Goal: Find specific page/section: Find specific page/section

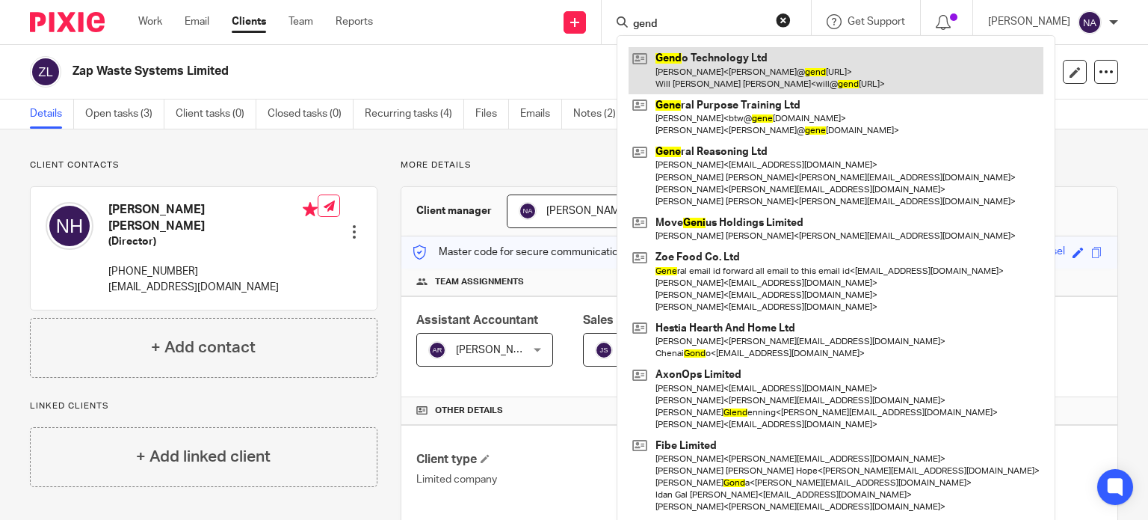
type input "gend"
click at [771, 70] on link at bounding box center [836, 70] width 415 height 46
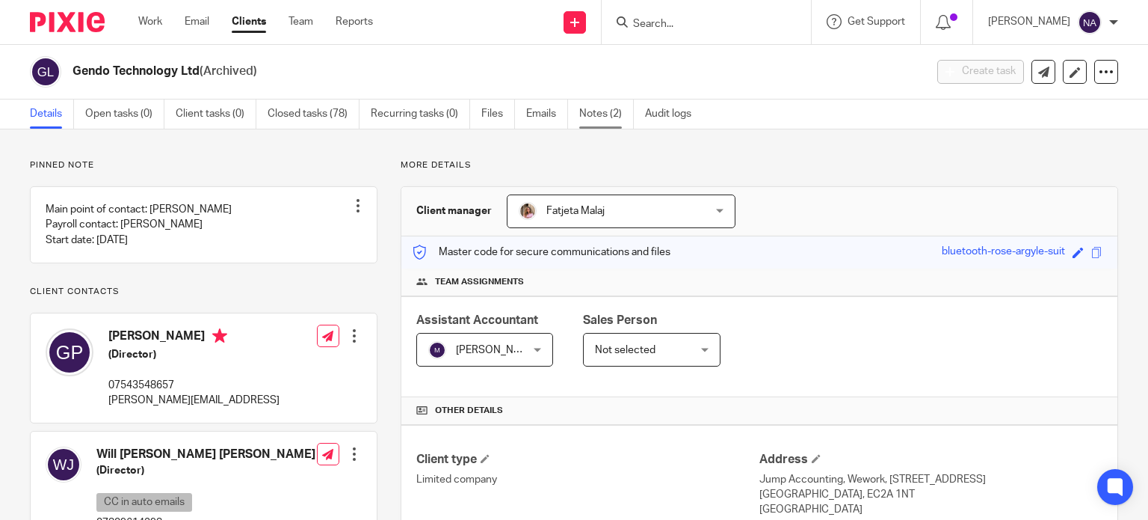
click at [601, 120] on link "Notes (2)" at bounding box center [606, 113] width 55 height 29
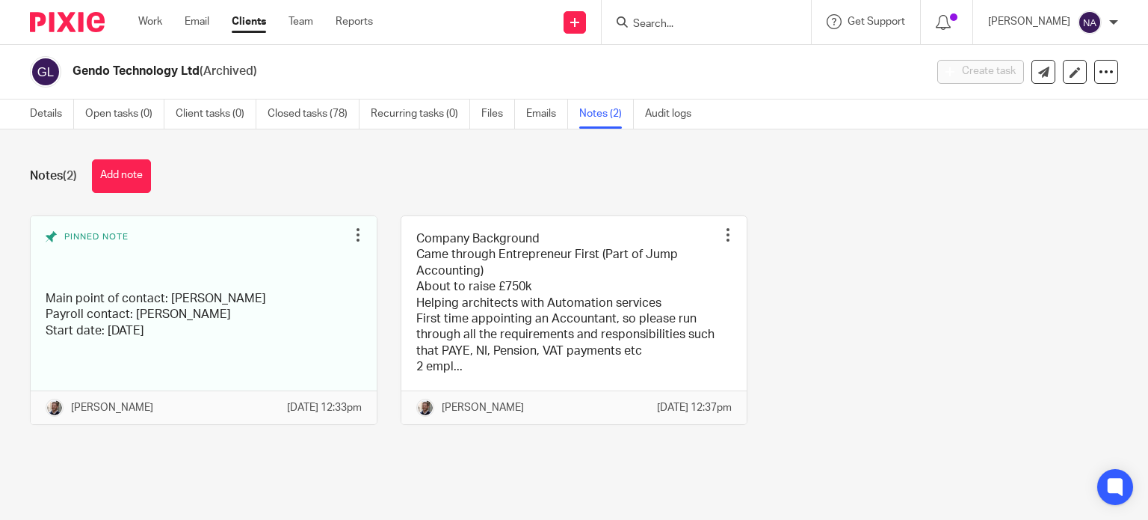
click at [547, 119] on link "Emails" at bounding box center [547, 113] width 42 height 29
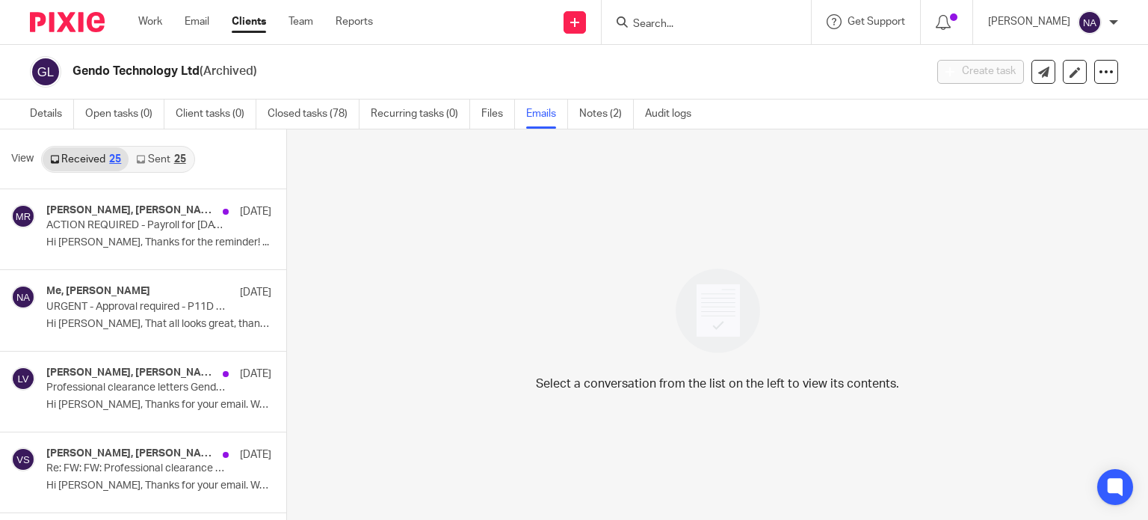
click at [164, 152] on link "Sent 25" at bounding box center [161, 159] width 64 height 24
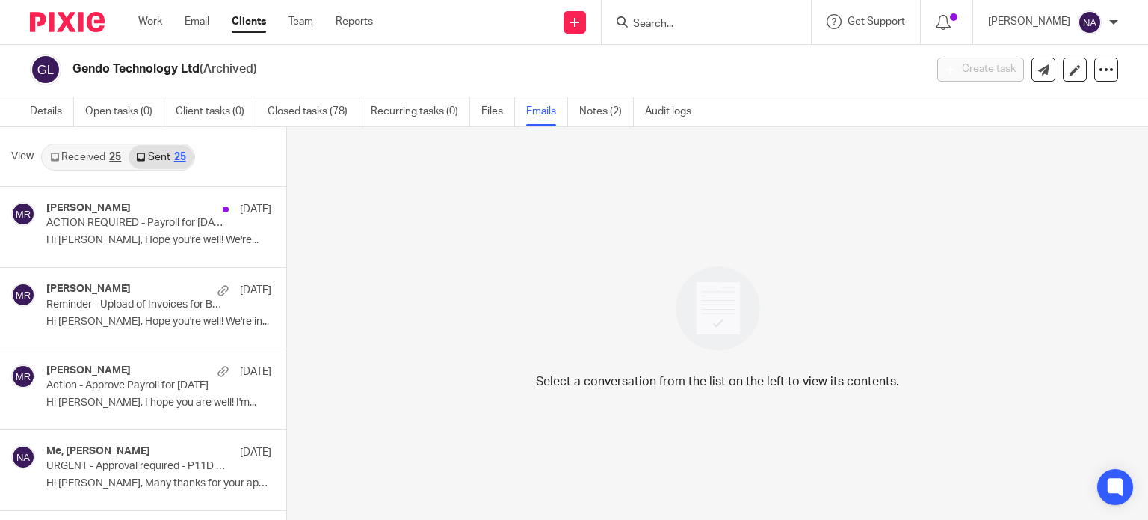
click at [102, 165] on link "Received 25" at bounding box center [86, 157] width 86 height 24
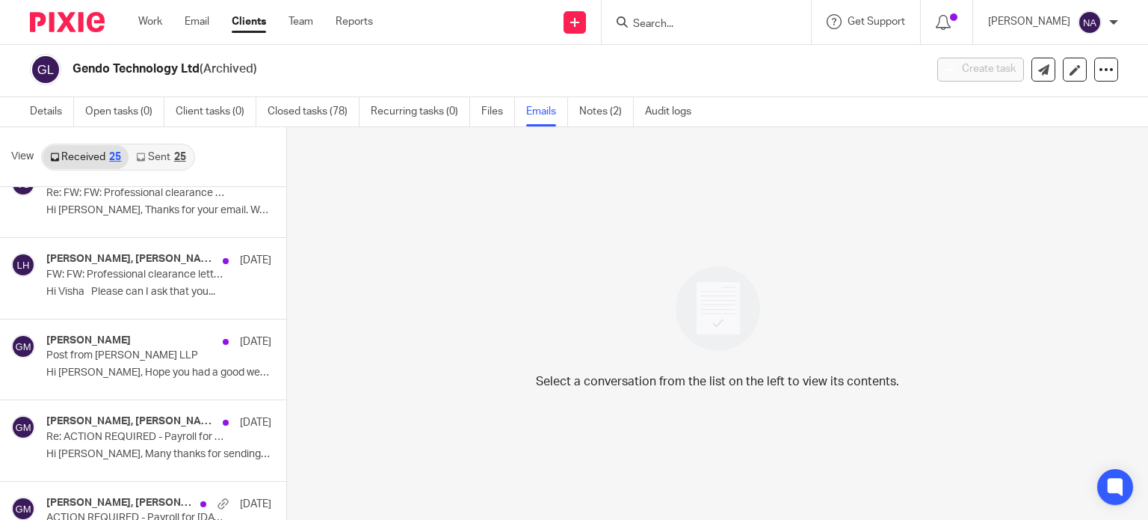
scroll to position [299, 0]
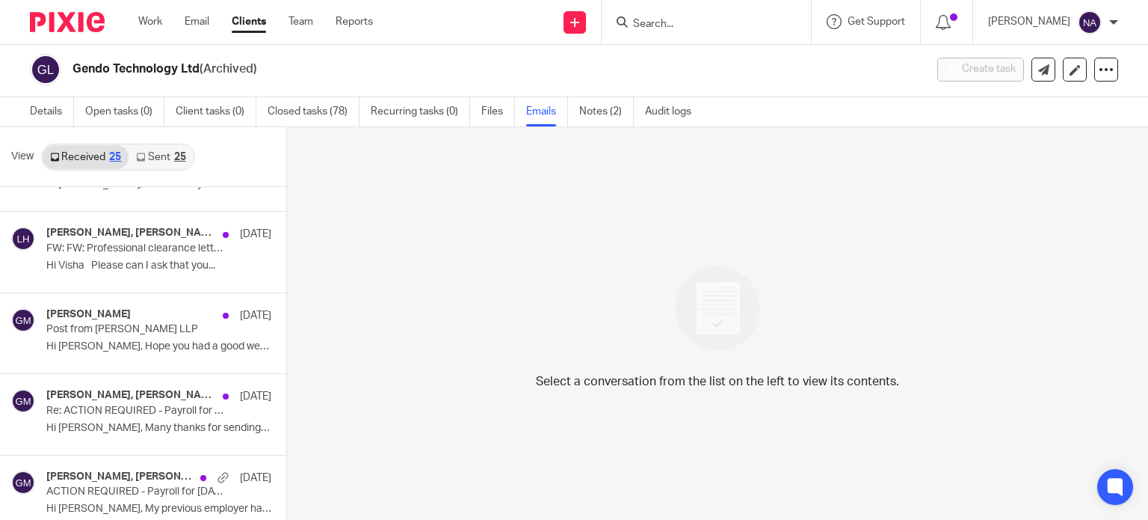
click at [704, 31] on div at bounding box center [706, 22] width 209 height 44
click at [706, 25] on input "Search" at bounding box center [699, 24] width 135 height 13
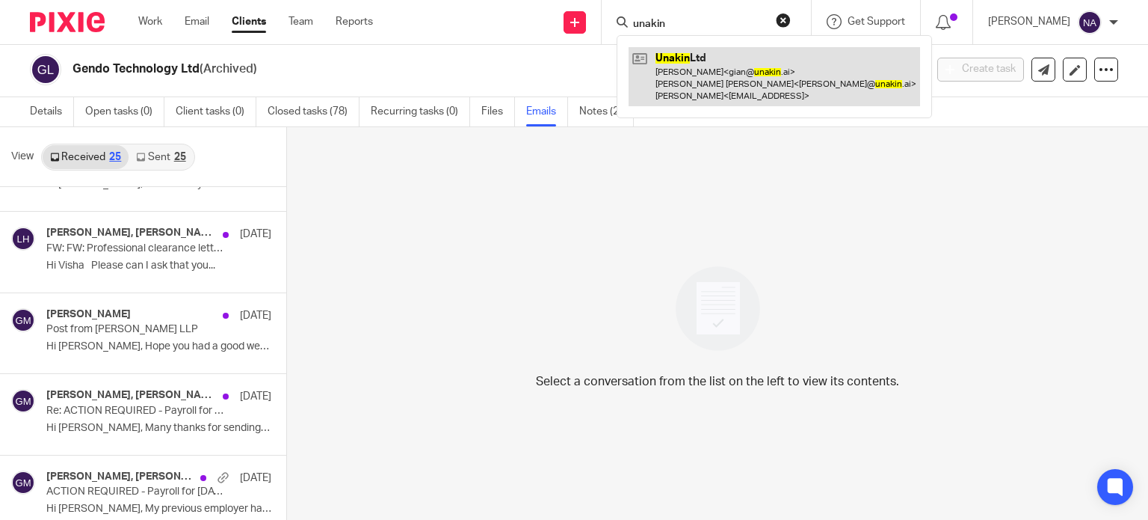
type input "unakin"
click at [758, 72] on link at bounding box center [775, 76] width 292 height 59
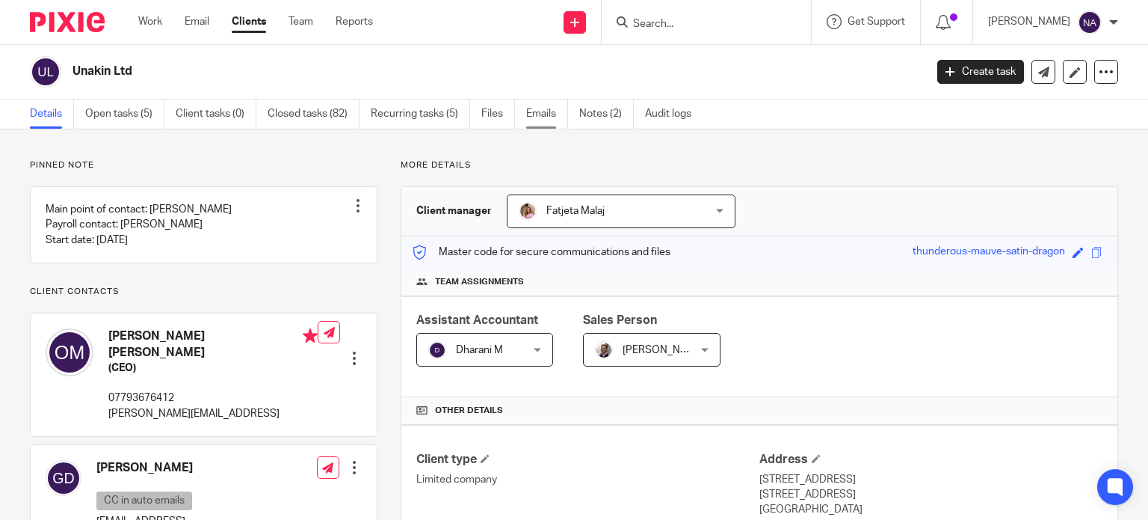
click at [556, 109] on link "Emails" at bounding box center [547, 113] width 42 height 29
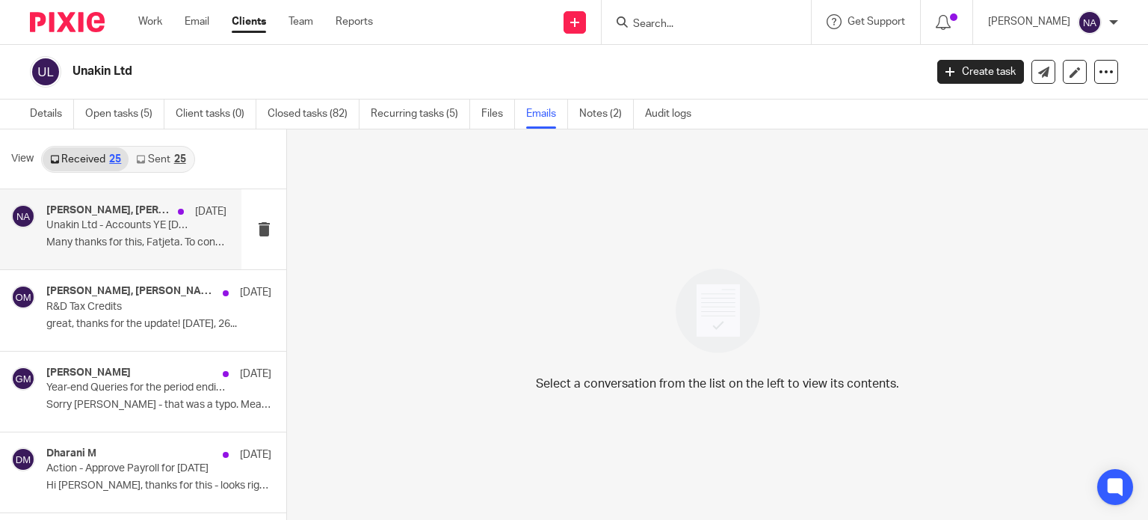
click at [123, 247] on p "Many thanks for this, Fatjeta. To confirm,..." at bounding box center [136, 242] width 180 height 13
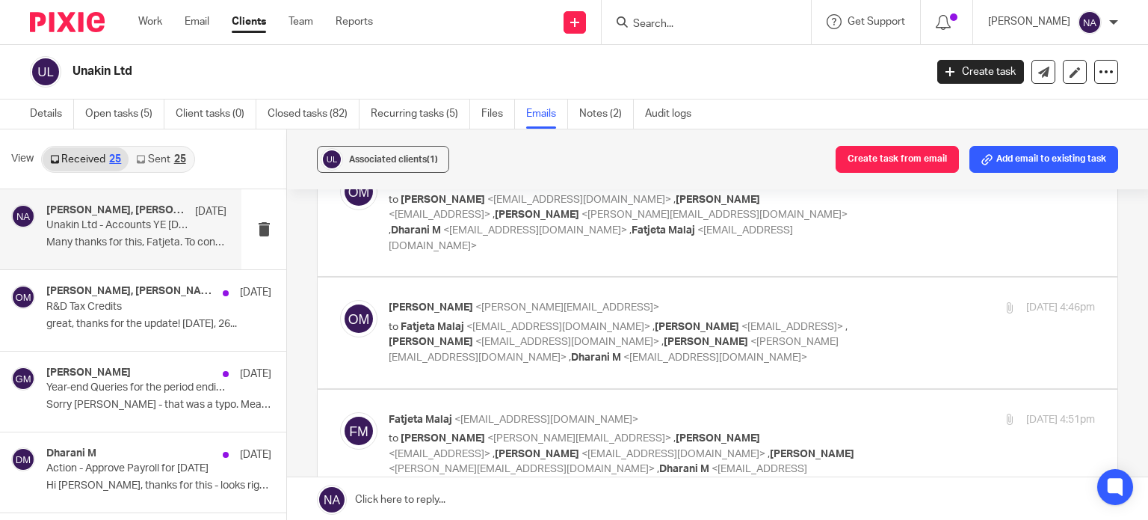
scroll to position [2018, 0]
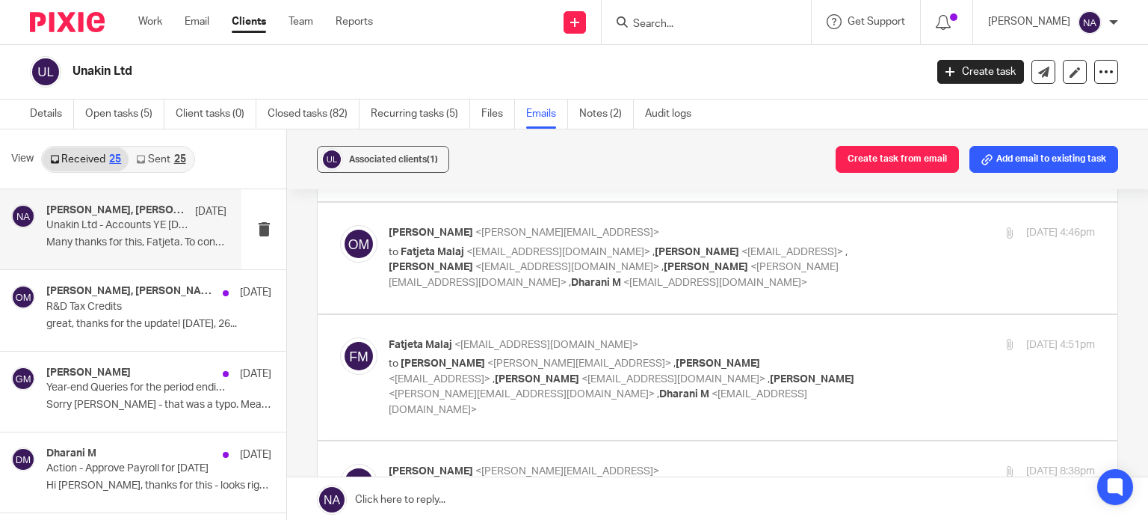
click at [148, 149] on link "Sent 25" at bounding box center [161, 159] width 64 height 24
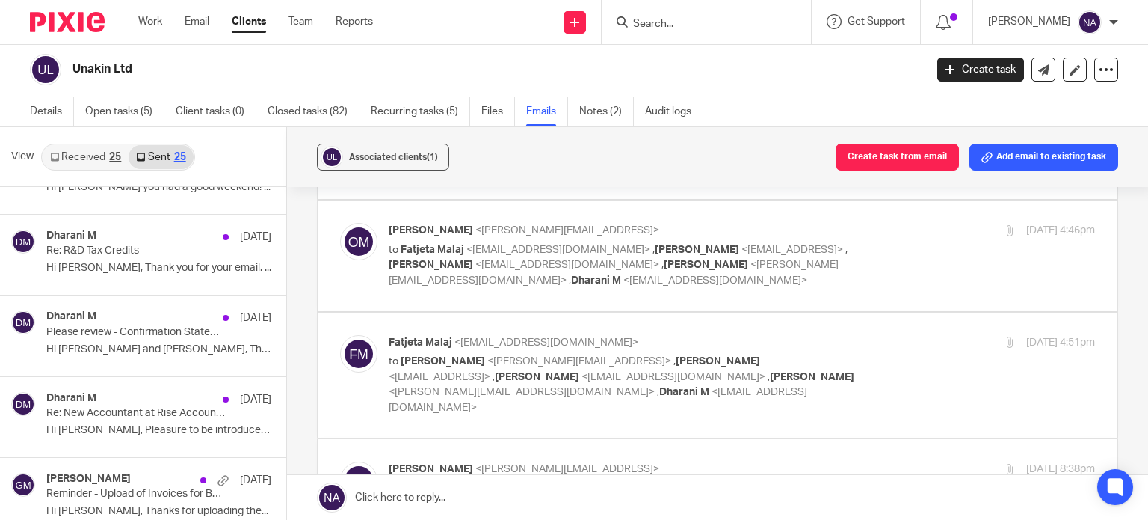
scroll to position [374, 0]
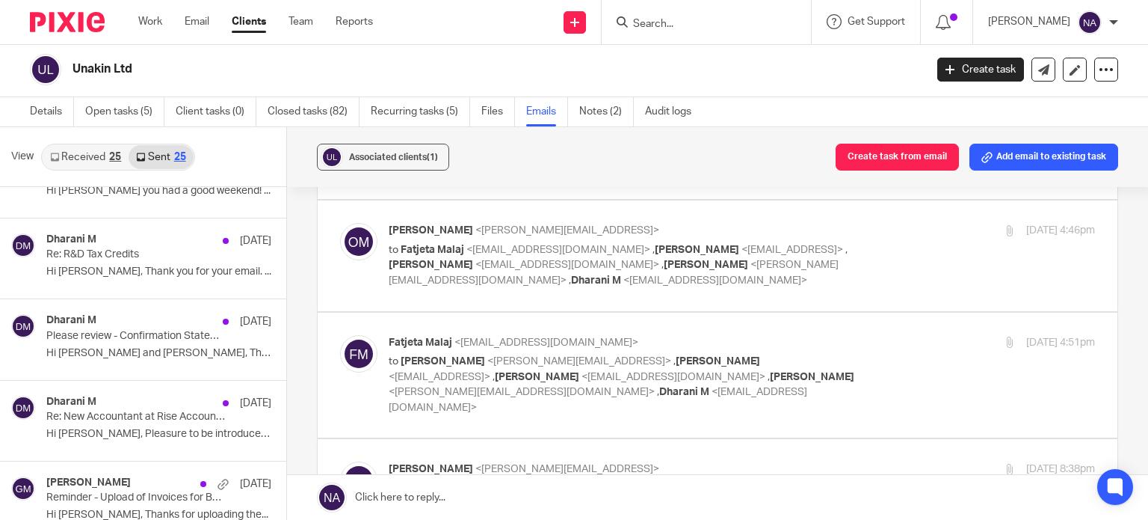
click at [108, 145] on link "Received 25" at bounding box center [86, 157] width 86 height 24
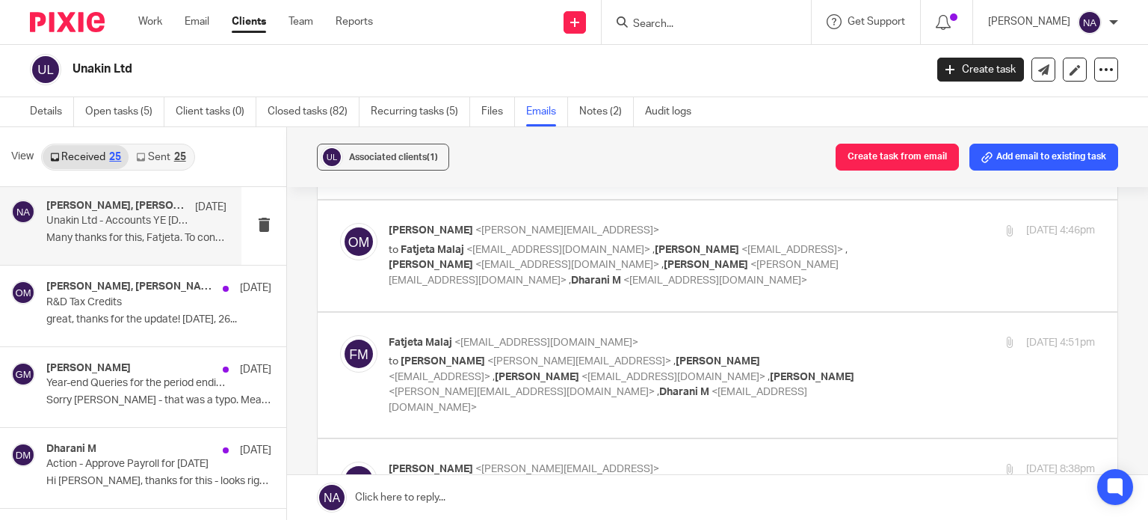
scroll to position [0, 0]
click at [694, 21] on input "Search" at bounding box center [699, 24] width 135 height 13
click at [688, 26] on input "Search" at bounding box center [699, 24] width 135 height 13
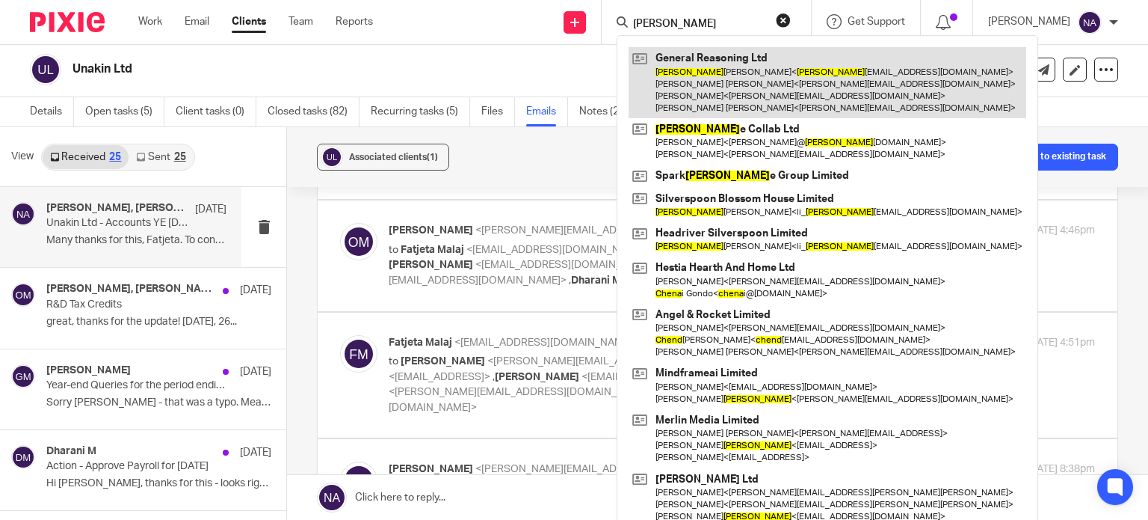
type input "cheng"
click at [701, 70] on link at bounding box center [828, 82] width 398 height 71
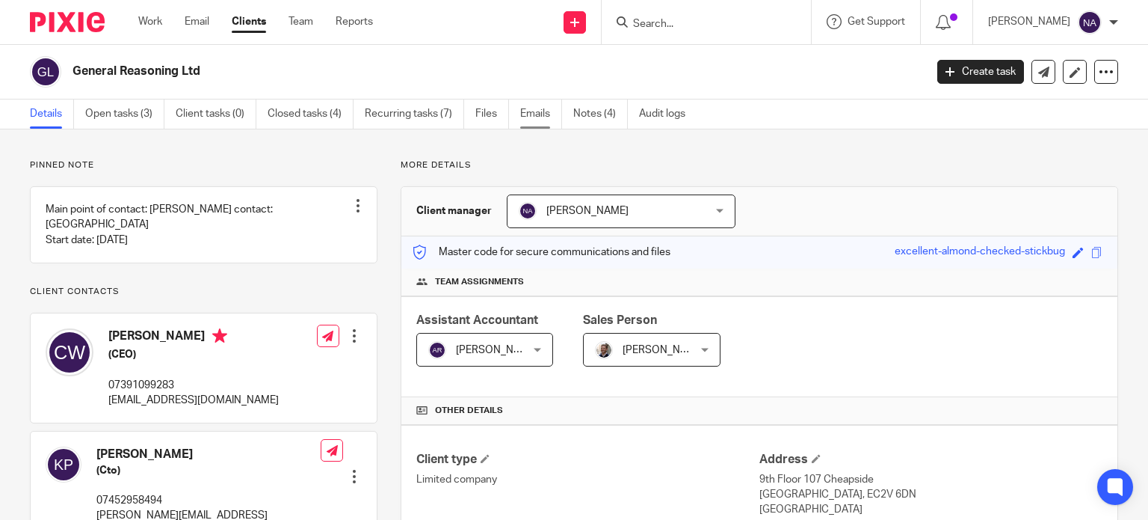
click at [545, 111] on link "Emails" at bounding box center [541, 113] width 42 height 29
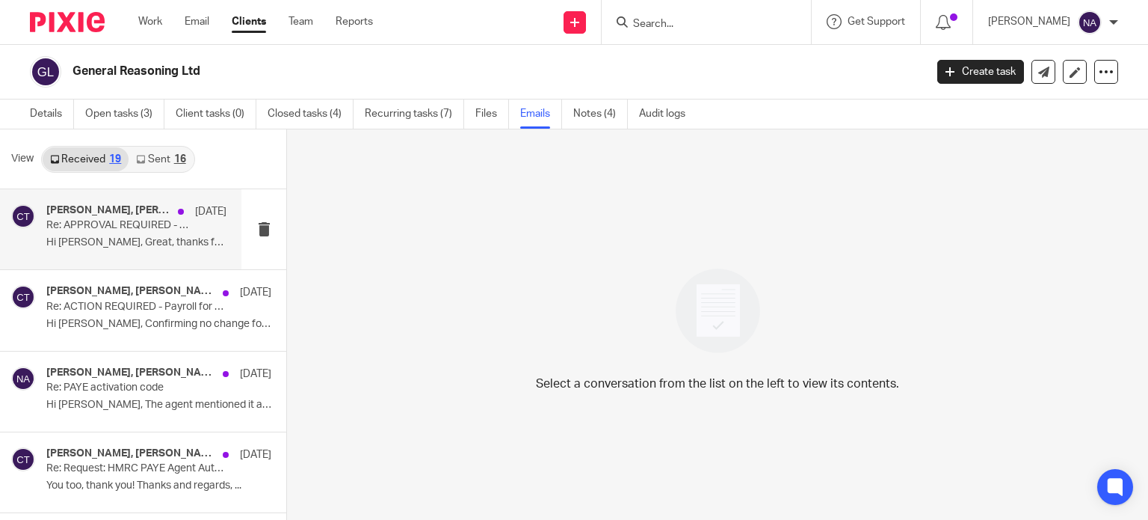
click at [102, 253] on div "Nimra Amin, Chengxi Taylor, Aishwarya Ramachandran 12 Sep Re: APPROVAL REQUIRED…" at bounding box center [136, 229] width 180 height 50
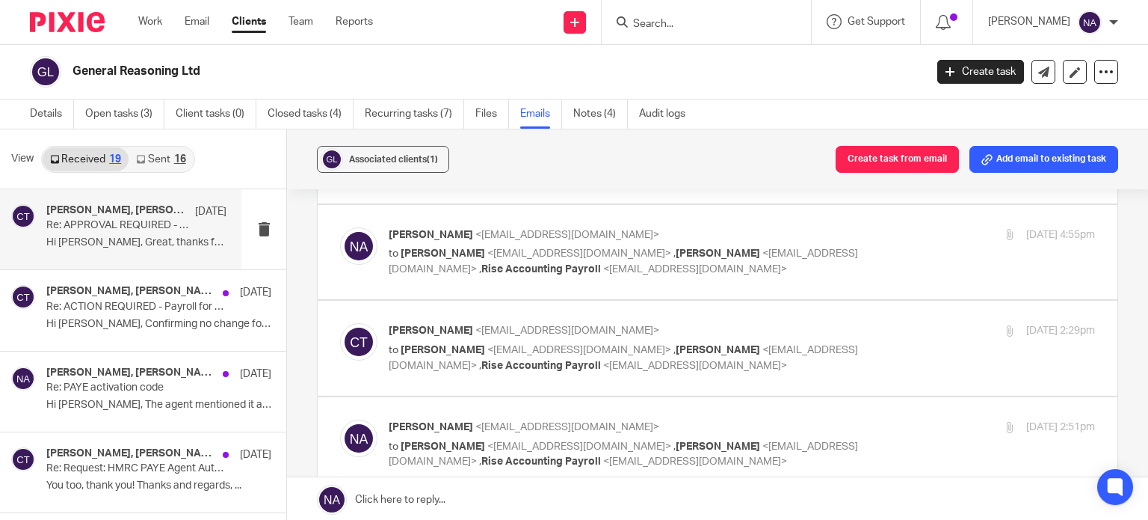
click at [161, 152] on link "Sent 16" at bounding box center [161, 159] width 64 height 24
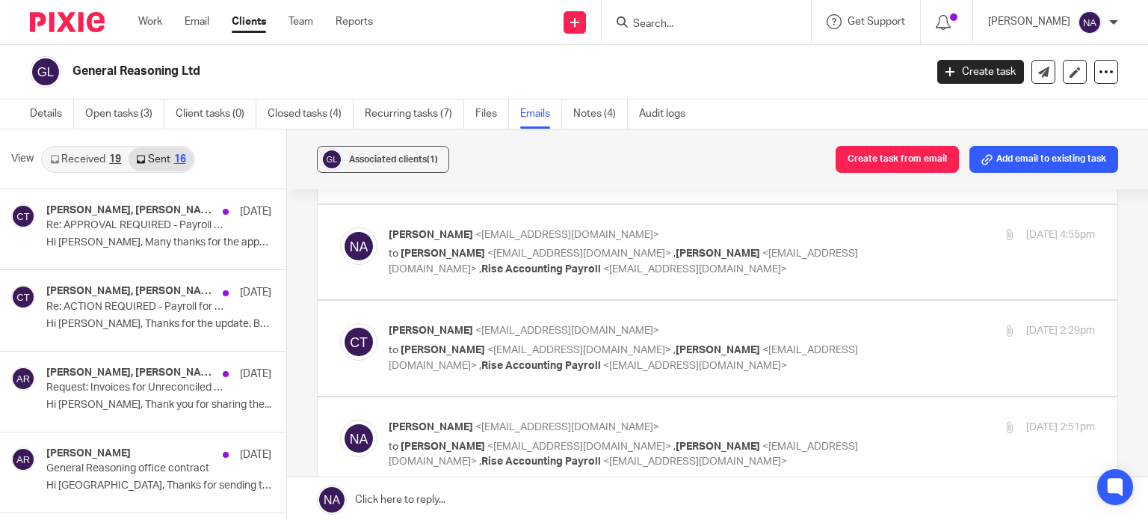
click at [82, 153] on link "Received 19" at bounding box center [86, 159] width 86 height 24
